Goal: Information Seeking & Learning: Learn about a topic

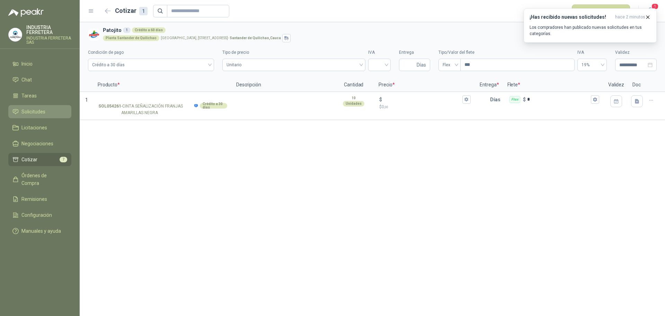
click at [33, 109] on span "Solicitudes" at bounding box center [33, 112] width 24 height 8
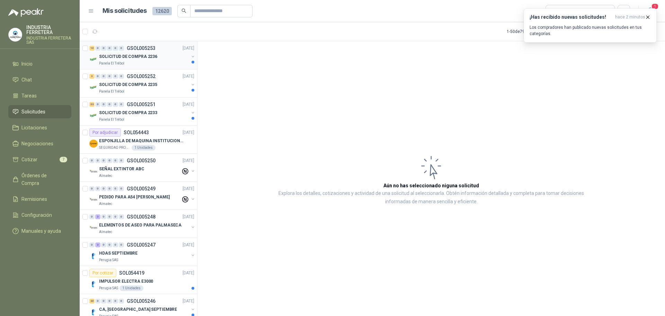
click at [156, 60] on div "SOLICITUD DE COMPRA 2236" at bounding box center [144, 56] width 90 height 8
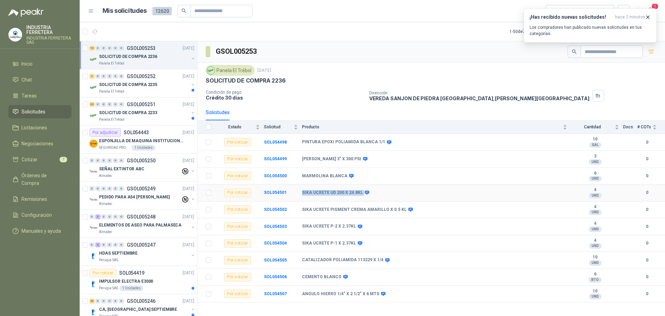
drag, startPoint x: 301, startPoint y: 192, endPoint x: 363, endPoint y: 195, distance: 62.1
click at [363, 195] on tr "Por cotizar SOL054501 SIKA UCRETE UD 200 X 24.8KL 4 UND  0" at bounding box center [432, 192] width 468 height 17
copy tr "SIKA UCRETE UD 200 X 24.8KL"
drag, startPoint x: 305, startPoint y: 210, endPoint x: 393, endPoint y: 217, distance: 88.3
click at [393, 217] on td "SIKA UCRETE PIGMENT CREMA AMARILLO X 0.5 KL" at bounding box center [436, 209] width 269 height 17
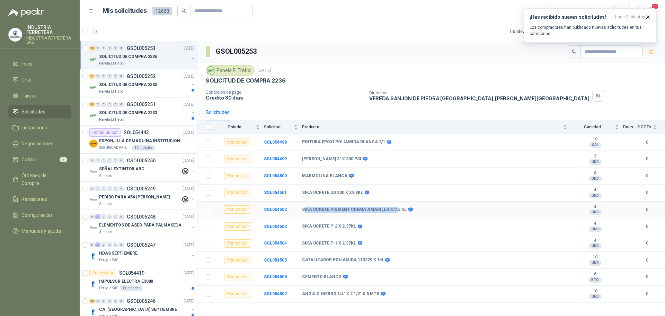
drag, startPoint x: 321, startPoint y: 206, endPoint x: 303, endPoint y: 210, distance: 18.1
click at [321, 206] on td "SIKA UCRETE PIGMENT CREMA AMARILLO X 0.5 KL" at bounding box center [436, 209] width 269 height 17
drag, startPoint x: 302, startPoint y: 207, endPoint x: 403, endPoint y: 211, distance: 100.6
click at [403, 211] on div "SIKA UCRETE PIGMENT CREMA AMARILLO X 0.5 KL" at bounding box center [357, 210] width 110 height 6
copy div "SIKA UCRETE PIGMENT CREMA AMARILLO X 0.5 KL"
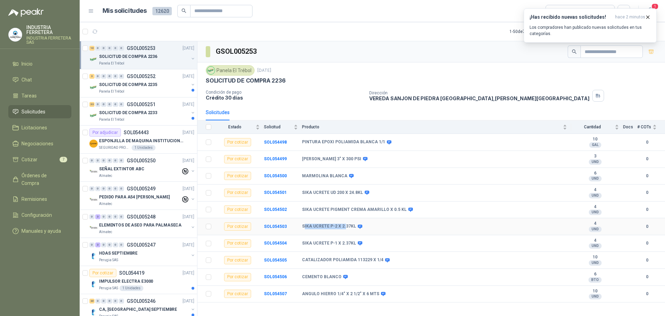
drag, startPoint x: 304, startPoint y: 221, endPoint x: 344, endPoint y: 230, distance: 40.8
click at [344, 230] on td "SIKA UCRETE P-2 X 2.37KL" at bounding box center [436, 226] width 269 height 17
drag, startPoint x: 302, startPoint y: 225, endPoint x: 354, endPoint y: 231, distance: 52.4
click at [354, 231] on td "SIKA UCRETE P-2 X 2.37KL" at bounding box center [436, 226] width 269 height 17
copy div "SIKA UCRETE P-2 X 2.37KL"
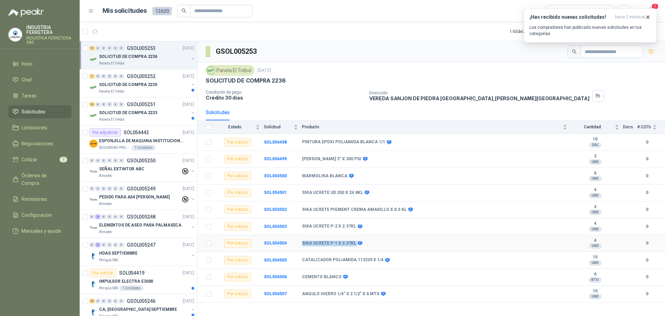
drag, startPoint x: 302, startPoint y: 242, endPoint x: 354, endPoint y: 246, distance: 52.5
click at [354, 246] on tr "Por cotizar SOL054504 SIKA UCRETE P-1 X 2.37KL 4 UND  0" at bounding box center [432, 243] width 468 height 17
copy tr "SIKA UCRETE P-1 X 2.37KL"
drag, startPoint x: 303, startPoint y: 259, endPoint x: 380, endPoint y: 265, distance: 77.1
click at [380, 265] on td "CATALIZADOR POLIAMIDA 113229 X 1/4" at bounding box center [436, 260] width 269 height 17
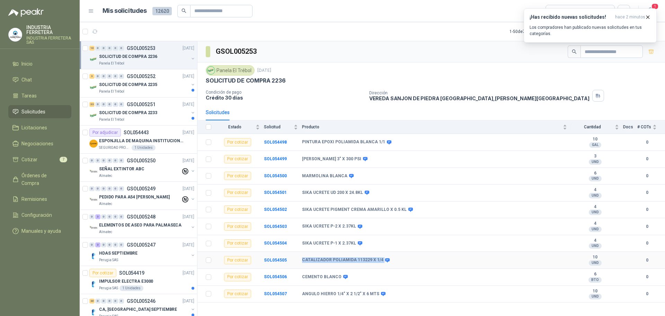
copy div "CATALIZADOR POLIAMIDA 113229 X 1/4"
drag, startPoint x: 299, startPoint y: 144, endPoint x: 381, endPoint y: 149, distance: 81.9
click at [381, 149] on tr "Por cotizar SOL054498 PINTURA EPOXI POLIAMIDA BLANCA 1/1 10 GAL  0" at bounding box center [432, 142] width 468 height 17
copy tr "PINTURA EPOXI POLIAMIDA BLANCA 1/1"
click at [120, 91] on p "Panela El Trébol" at bounding box center [111, 92] width 25 height 6
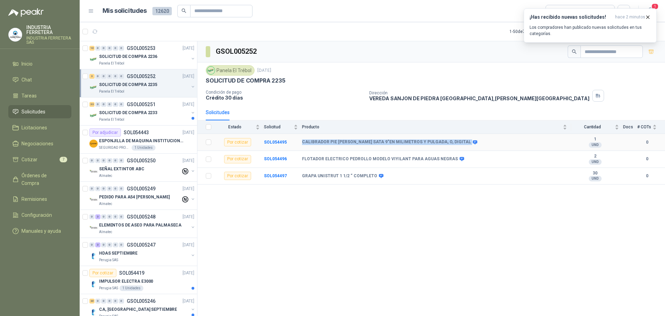
drag, startPoint x: 301, startPoint y: 142, endPoint x: 442, endPoint y: 143, distance: 141.0
click at [442, 143] on tr "Por cotizar SOL054495 CALIBRADOR PIE [PERSON_NAME] SATA 9"EN MILIMETROS Y PULGA…" at bounding box center [432, 142] width 468 height 17
copy tr "CALIBRADOR PIE [PERSON_NAME] SATA 9"EN MILIMETROS Y PULGADA, O, DIGITAL"
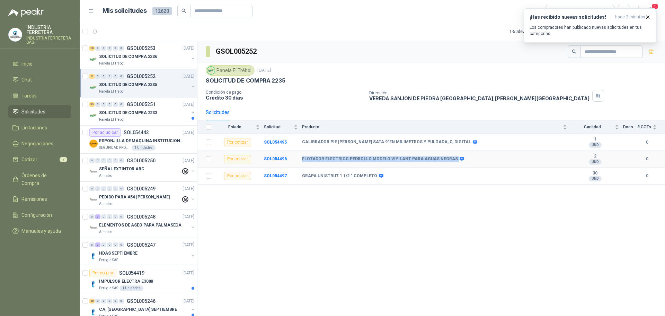
drag, startPoint x: 300, startPoint y: 161, endPoint x: 451, endPoint y: 164, distance: 151.1
click at [451, 164] on tr "Por cotizar SOL054496 FLOTADOR ELECTRICO PEDROLLO MODELO VIYILANT PARA AGUAS NE…" at bounding box center [432, 159] width 468 height 17
copy tr "FLOTADOR ELECTRICO PEDROLLO MODELO VIYILANT PARA AGUAS NEGRAS"
click at [212, 160] on td at bounding box center [207, 159] width 18 height 17
click at [211, 158] on td at bounding box center [207, 159] width 18 height 17
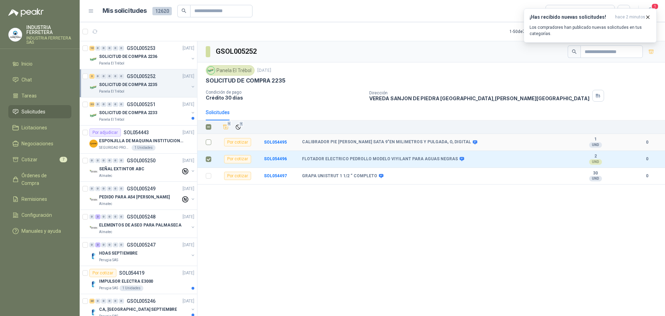
click at [209, 137] on td at bounding box center [207, 142] width 18 height 17
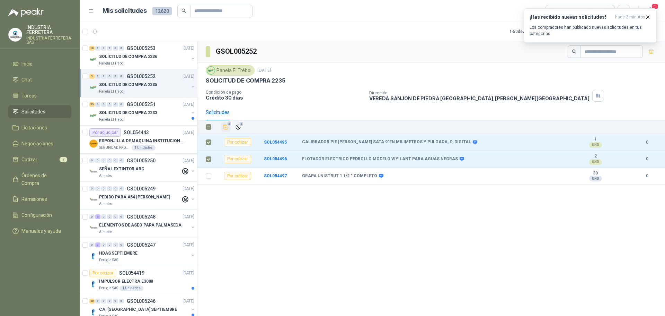
click at [229, 127] on icon "Añadir" at bounding box center [226, 127] width 6 height 6
click at [163, 141] on p "ESPONJILLA DE MAQUINA INSTITUCIONAL-NEGRA X 12 UNIDADES" at bounding box center [142, 141] width 86 height 7
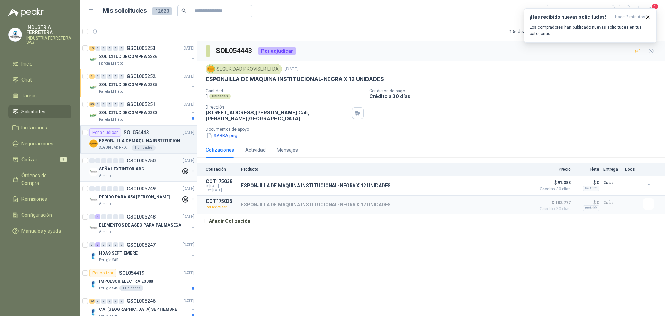
click at [149, 173] on div "Almatec" at bounding box center [140, 176] width 82 height 6
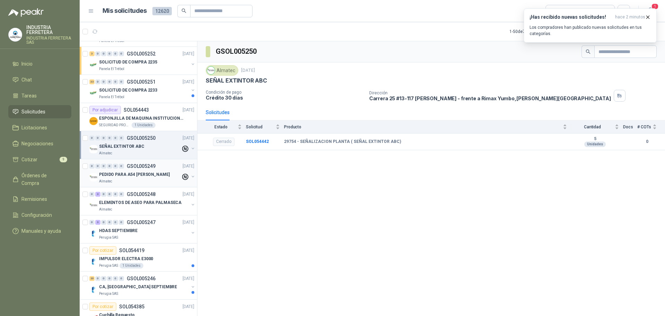
scroll to position [35, 0]
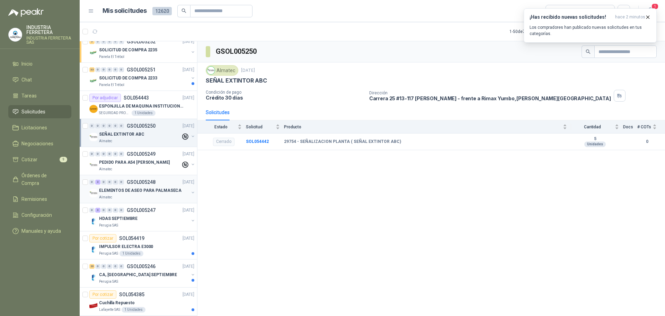
click at [172, 193] on p "ELEMENTOS DE ASEO PARA PALMASECA" at bounding box center [140, 190] width 82 height 7
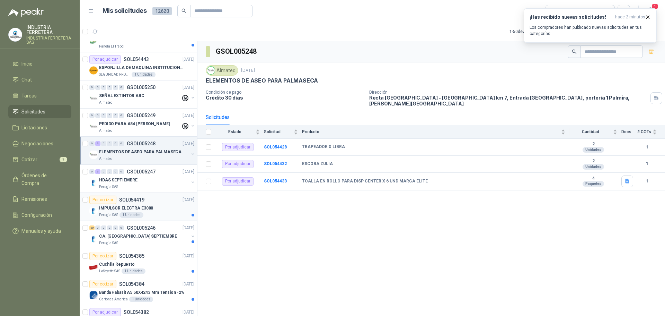
scroll to position [104, 0]
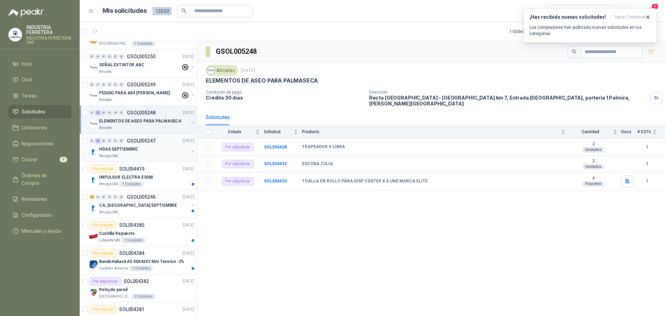
click at [145, 149] on div "HDAS SEPTIEMBRE" at bounding box center [144, 149] width 90 height 8
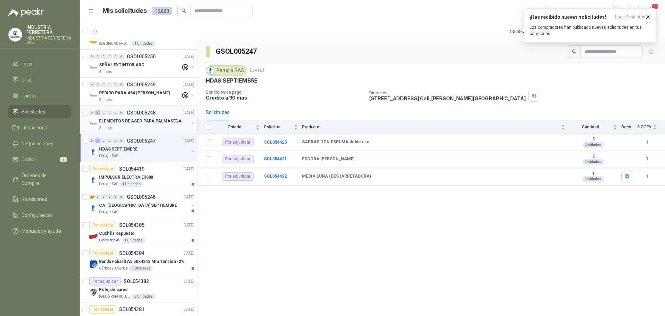
click at [142, 121] on p "ELEMENTOS DE ASEO PARA PALMASECA" at bounding box center [140, 121] width 82 height 7
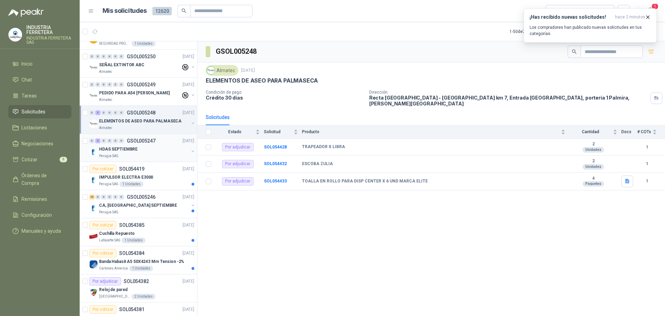
click at [149, 145] on div "HDAS SEPTIEMBRE" at bounding box center [144, 149] width 90 height 8
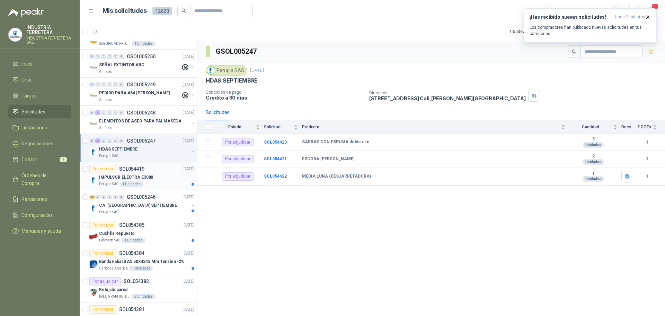
click at [149, 173] on div "Por cotizar SOL054419 [DATE]" at bounding box center [141, 169] width 105 height 8
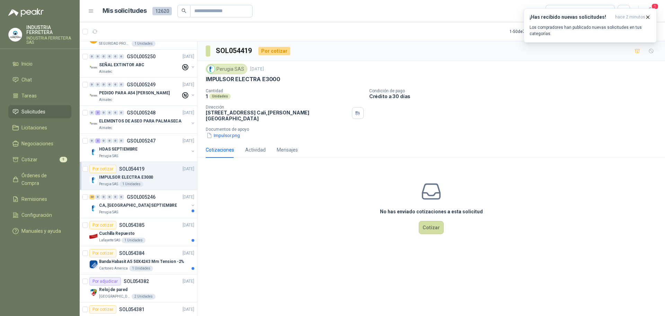
click at [245, 80] on p "IMPULSOR ELECTRA E3000" at bounding box center [243, 79] width 74 height 7
click at [246, 80] on p "IMPULSOR ELECTRA E3000" at bounding box center [243, 79] width 74 height 7
copy p "IMPULSOR ELECTRA E3000"
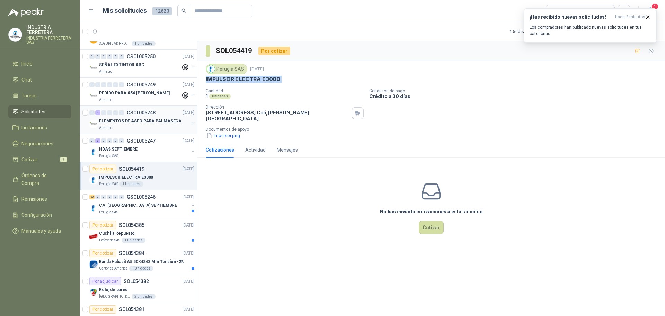
drag, startPoint x: 640, startPoint y: 50, endPoint x: 98, endPoint y: 121, distance: 547.2
click at [640, 50] on icon "button" at bounding box center [638, 51] width 6 height 6
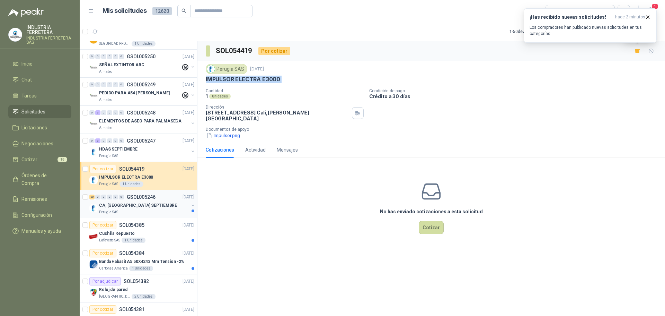
click at [144, 201] on div "CA, [GEOGRAPHIC_DATA] SEPTIEMBRE" at bounding box center [144, 205] width 90 height 8
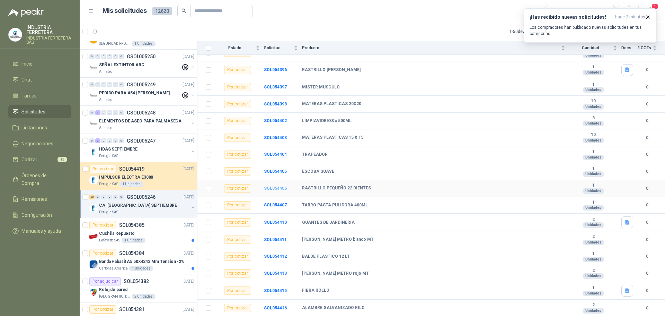
scroll to position [155, 0]
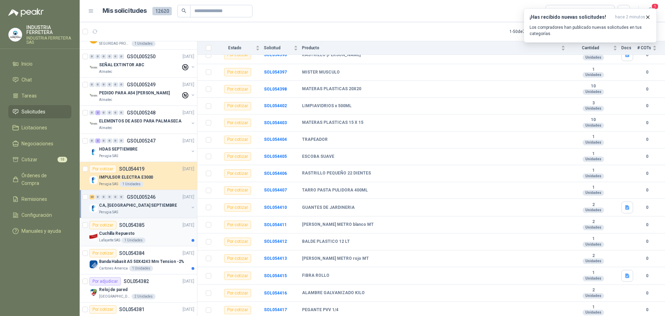
click at [149, 227] on div "Por cotizar SOL054385 [DATE]" at bounding box center [141, 225] width 105 height 8
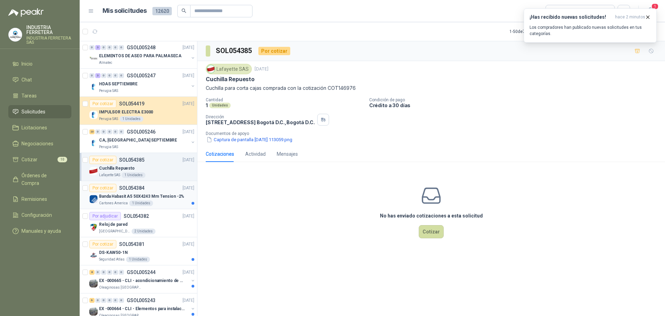
scroll to position [173, 0]
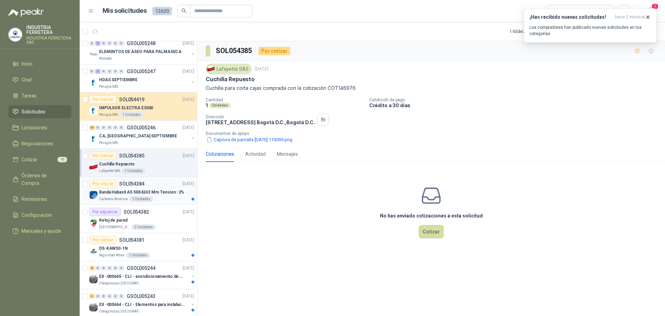
click at [145, 198] on div "1 Unidades" at bounding box center [141, 199] width 24 height 6
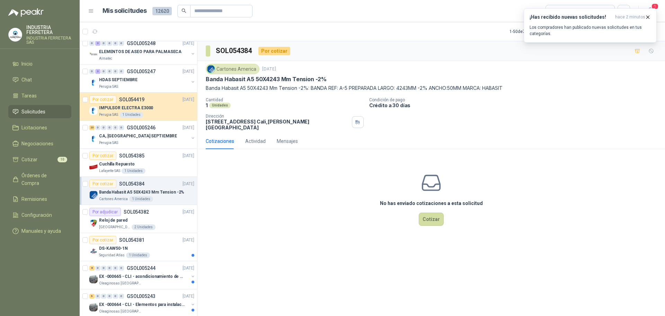
click at [249, 78] on p "Banda Habasit A5 50X4243 Mm Tension -2%" at bounding box center [266, 79] width 121 height 7
copy p "Banda Habasit A5 50X4243 Mm Tension -2%"
click at [166, 218] on div "Reloj de pared" at bounding box center [146, 220] width 95 height 8
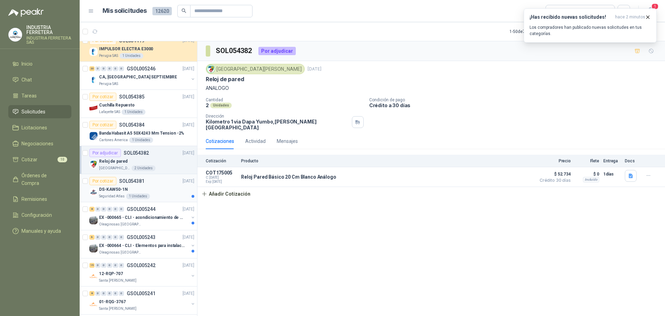
scroll to position [243, 0]
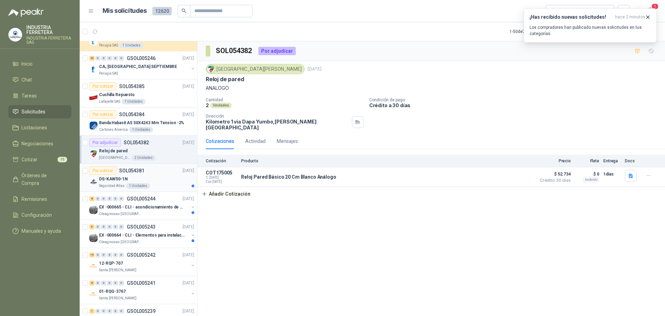
click at [163, 179] on div "DS-KAW50-1N" at bounding box center [146, 179] width 95 height 8
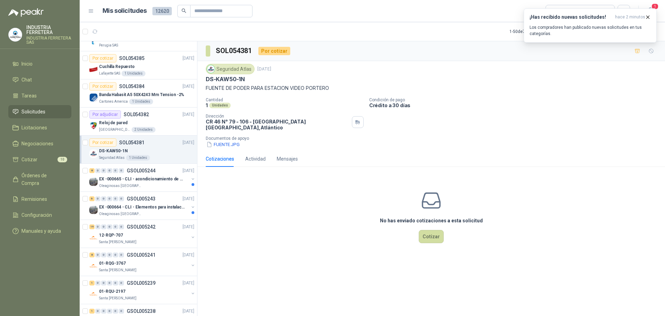
scroll to position [277, 0]
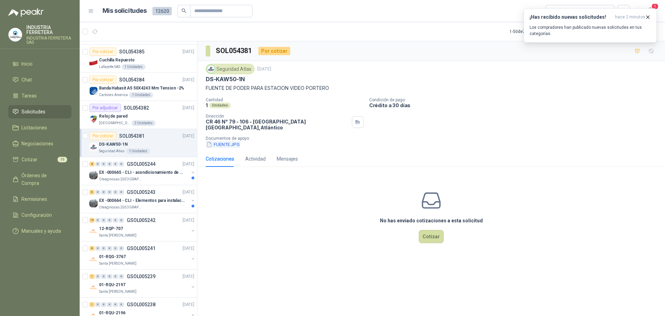
click at [229, 141] on button "FUENTE.JPG" at bounding box center [223, 144] width 35 height 7
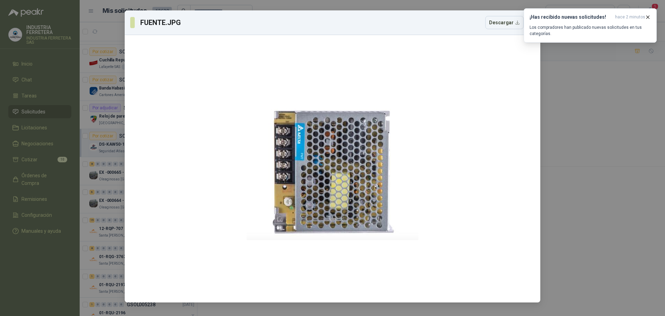
click at [574, 63] on div "FUENTE.JPG Descargar" at bounding box center [332, 158] width 665 height 316
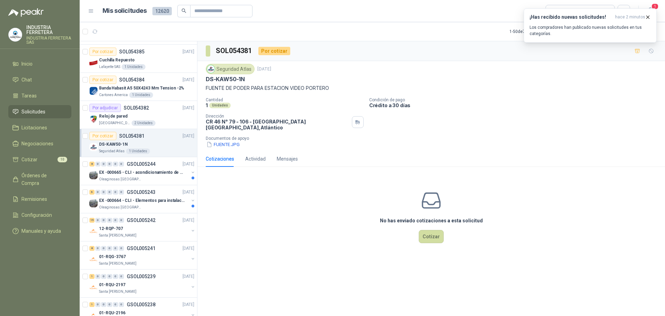
click at [238, 79] on p "DS-KAW50-1N" at bounding box center [225, 79] width 39 height 7
click at [237, 79] on p "DS-KAW50-1N" at bounding box center [225, 79] width 39 height 7
drag, startPoint x: 207, startPoint y: 80, endPoint x: 336, endPoint y: 91, distance: 129.7
click at [336, 91] on div "Seguridad Atlas [DATE] DS-KAW50-1N FUENTE DE PODER PARA ESTACION VIDEO PORTERO" at bounding box center [431, 78] width 451 height 28
click at [223, 90] on p "FUENTE DE PODER PARA ESTACION VIDEO PORTERO" at bounding box center [431, 88] width 451 height 8
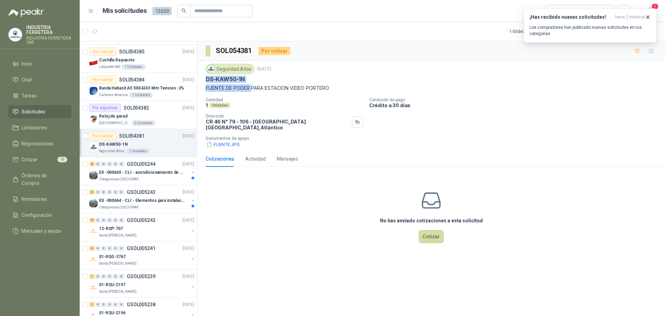
drag, startPoint x: 207, startPoint y: 79, endPoint x: 252, endPoint y: 89, distance: 45.9
click at [252, 89] on div "Seguridad Atlas [DATE] DS-KAW50-1N FUENTE DE PODER PARA ESTACION VIDEO PORTERO" at bounding box center [431, 78] width 451 height 28
click at [230, 141] on button "FUENTE.JPG" at bounding box center [223, 144] width 35 height 7
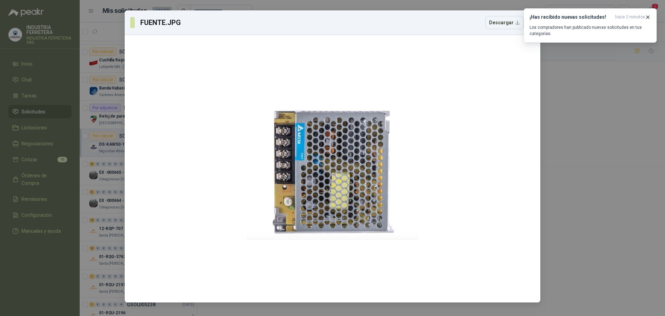
click at [108, 37] on div "FUENTE.JPG Descargar" at bounding box center [332, 158] width 665 height 316
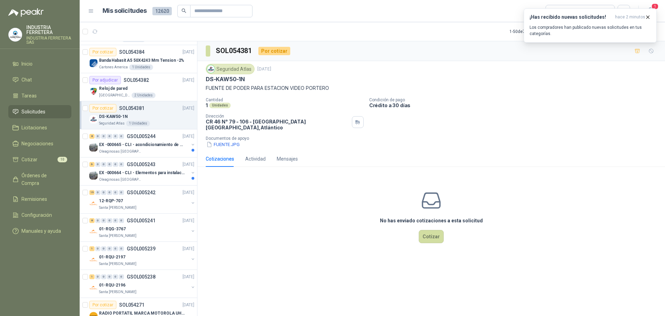
scroll to position [312, 0]
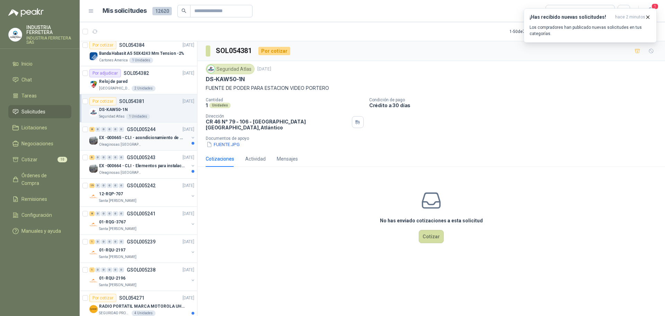
click at [162, 138] on p "EX -000665 - CLI - acondicionamiento de caja para" at bounding box center [142, 137] width 86 height 7
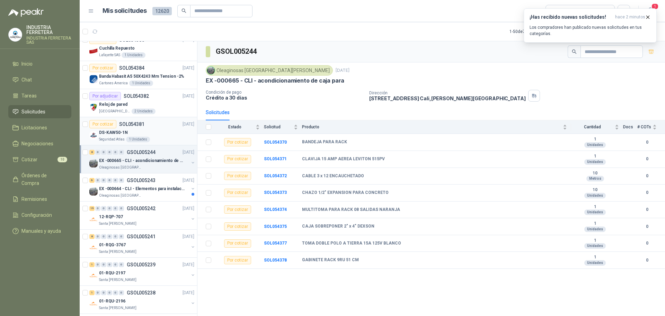
scroll to position [277, 0]
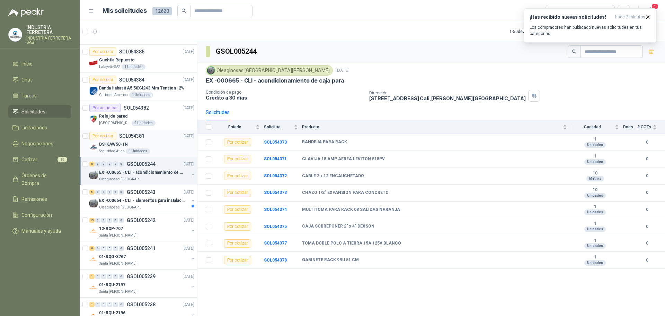
click at [166, 131] on article "Por cotizar SOL054381 [DATE] DS-KAW50-1N Seguridad Atlas 1 Unidades" at bounding box center [138, 143] width 117 height 28
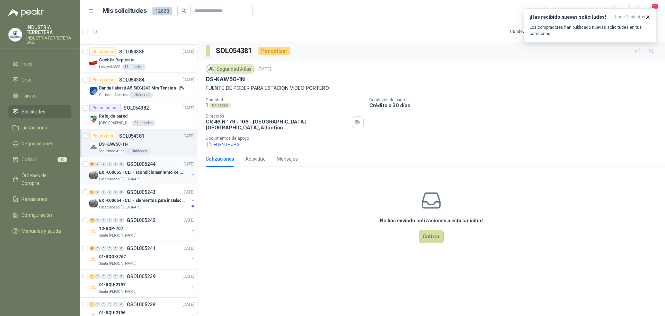
click at [147, 178] on div "Oleaginosas [GEOGRAPHIC_DATA][PERSON_NAME]" at bounding box center [144, 179] width 90 height 6
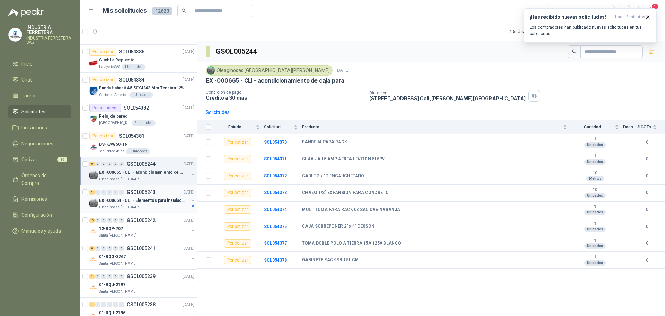
click at [142, 206] on div "Oleaginosas [GEOGRAPHIC_DATA][PERSON_NAME]" at bounding box center [144, 207] width 90 height 6
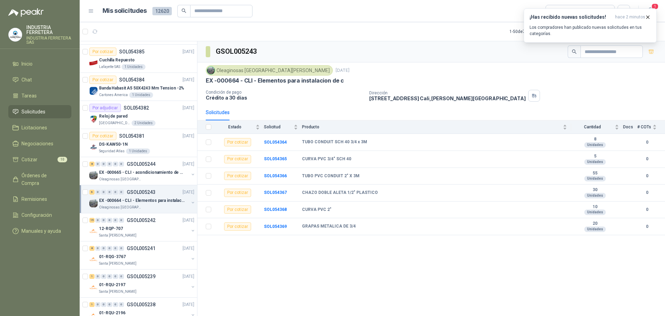
click at [649, 54] on icon "button" at bounding box center [652, 52] width 6 height 6
click at [152, 228] on div "12-RQP-707" at bounding box center [144, 228] width 90 height 8
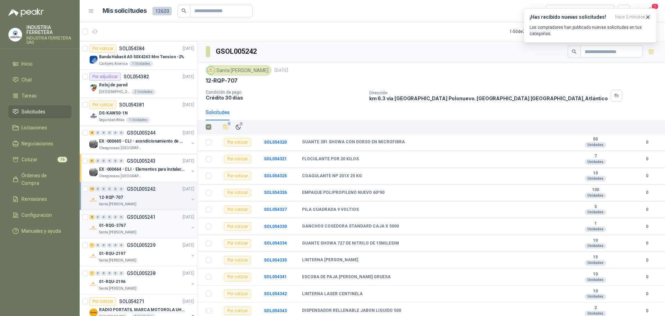
scroll to position [347, 0]
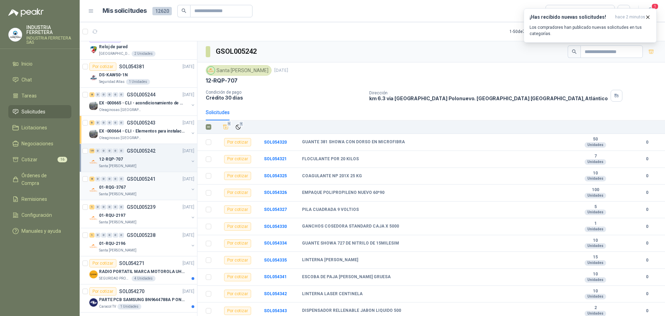
click at [158, 184] on div "01-RQG-3767" at bounding box center [144, 187] width 90 height 8
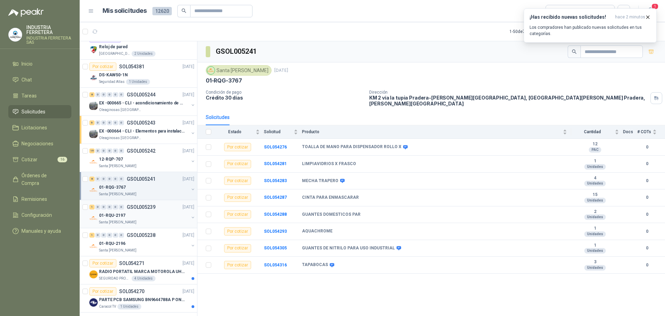
click at [147, 204] on p "GSOL005239" at bounding box center [141, 206] width 29 height 5
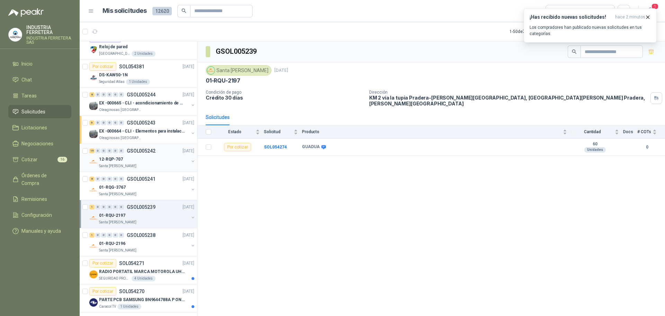
scroll to position [416, 0]
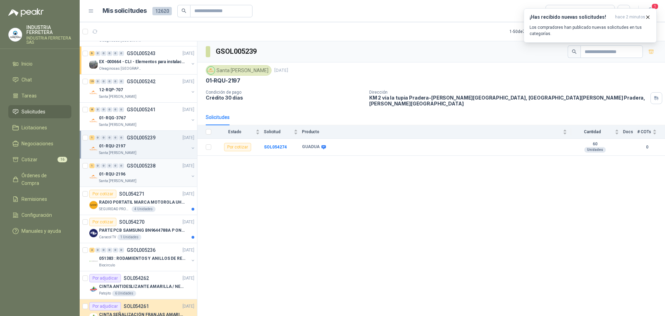
click at [176, 180] on div "Santa [PERSON_NAME]" at bounding box center [144, 181] width 90 height 6
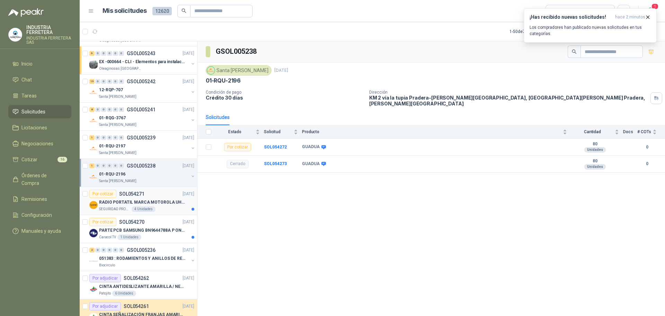
click at [161, 200] on p "RADIO PORTATIL MARCA MOTOROLA UHF SIN PANTALLA CON GPS, INCLUYE: ANTENA, BATERI…" at bounding box center [142, 202] width 86 height 7
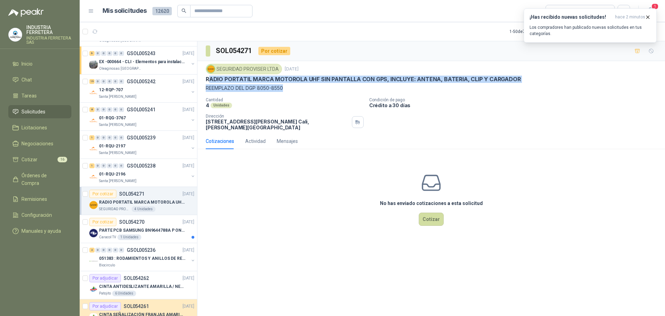
drag, startPoint x: 208, startPoint y: 78, endPoint x: 290, endPoint y: 87, distance: 81.9
click at [290, 87] on div "SEGURIDAD PROVISER LTDA [DATE] RADIO PORTATIL MARCA MOTOROLA UHF SIN PANTALLA C…" at bounding box center [431, 78] width 451 height 28
click at [641, 52] on button "button" at bounding box center [637, 50] width 11 height 11
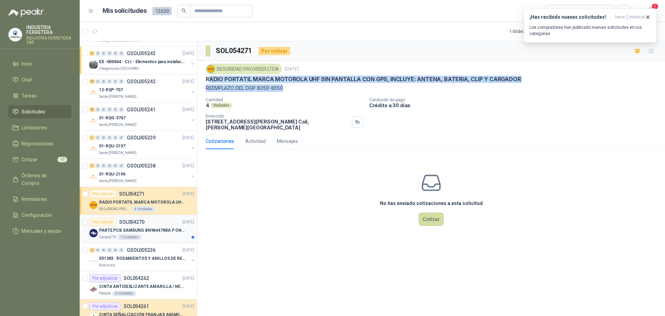
click at [164, 233] on p "PARTE PCB SAMSUNG BN9644788A P ONECONNE" at bounding box center [142, 230] width 86 height 7
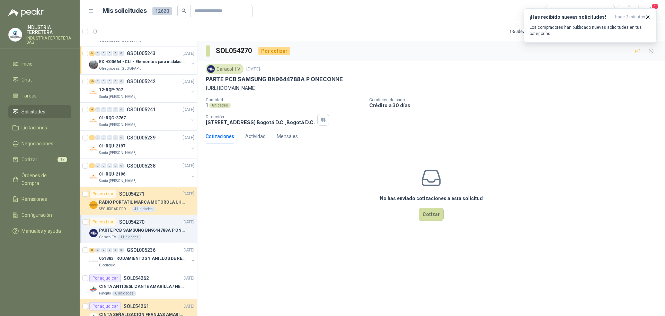
click at [294, 77] on p "PARTE PCB SAMSUNG BN9644788A P ONECONNE" at bounding box center [274, 79] width 137 height 7
click at [293, 92] on p "[URL][DOMAIN_NAME]" at bounding box center [431, 88] width 451 height 8
click at [294, 87] on p "[URL][DOMAIN_NAME]" at bounding box center [431, 88] width 451 height 8
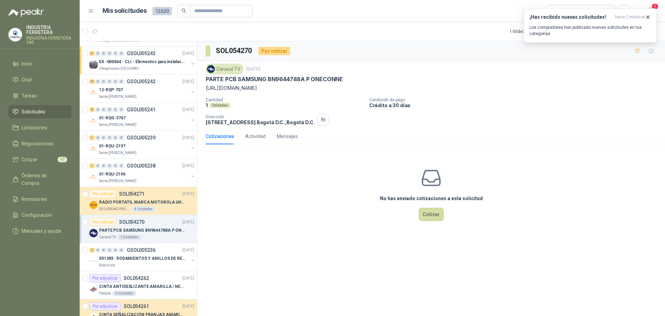
click at [294, 87] on p "[URL][DOMAIN_NAME]" at bounding box center [431, 88] width 451 height 8
click at [451, 123] on div "Cantidad 1 Unidades Condición de pago Crédito a 30 días Dirección [STREET_ADDRE…" at bounding box center [431, 111] width 451 height 28
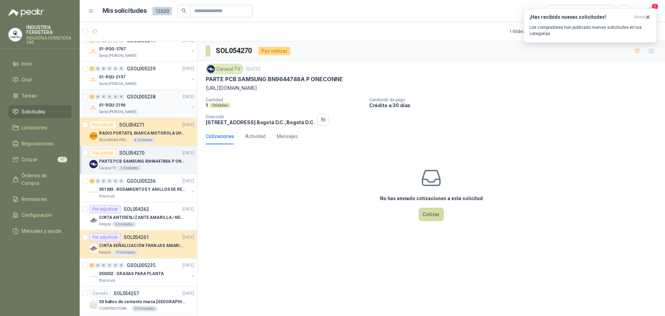
scroll to position [485, 0]
click at [169, 199] on div "2 0 0 0 0 0 GSOL005236 [DATE] 051383 : RODAMIENTOS Y ANILLOS DE RETENCION RUEDA…" at bounding box center [138, 188] width 117 height 28
click at [167, 193] on div "051383 : RODAMIENTOS Y ANILLOS DE RETENCION RUEDAS" at bounding box center [144, 189] width 90 height 8
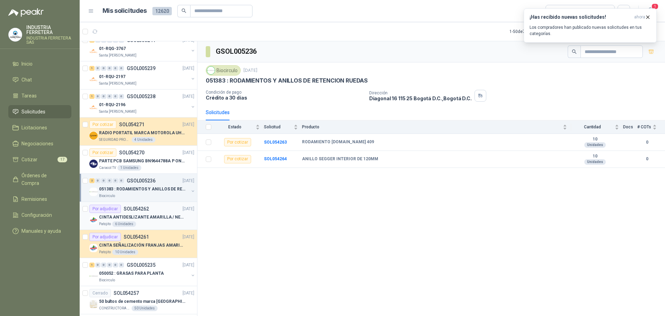
click at [167, 217] on p "CINTA ANTIDESLIZANTE AMARILLA / NEGRA" at bounding box center [142, 217] width 86 height 7
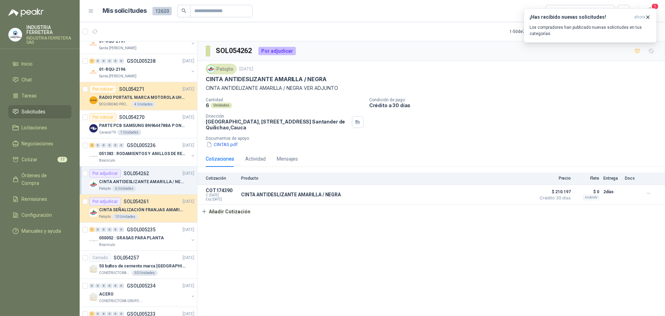
scroll to position [589, 0]
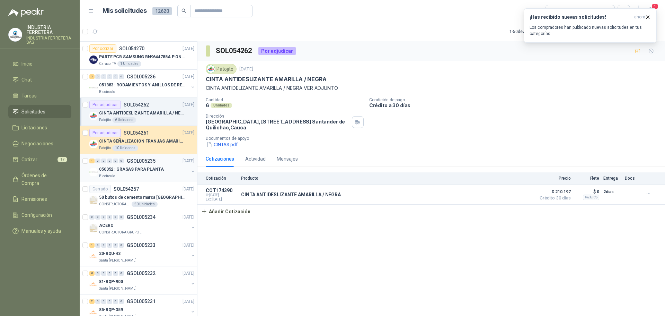
click at [169, 168] on div "050052 : GRASAS PARA PLANTA" at bounding box center [144, 169] width 90 height 8
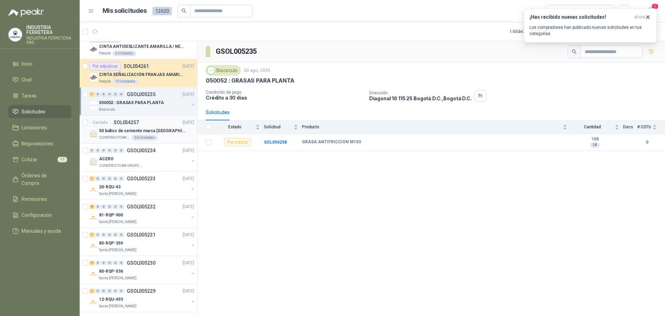
scroll to position [658, 0]
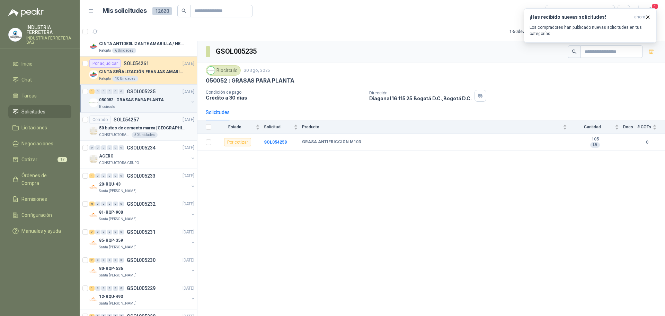
click at [152, 190] on div "Santa [PERSON_NAME]" at bounding box center [144, 191] width 90 height 6
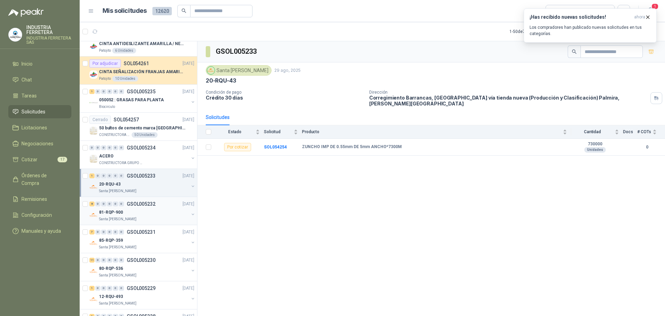
click at [150, 207] on div "8 0 0 0 0 0 GSOL005232 [DATE]" at bounding box center [142, 204] width 106 height 8
